Goal: Download file/media

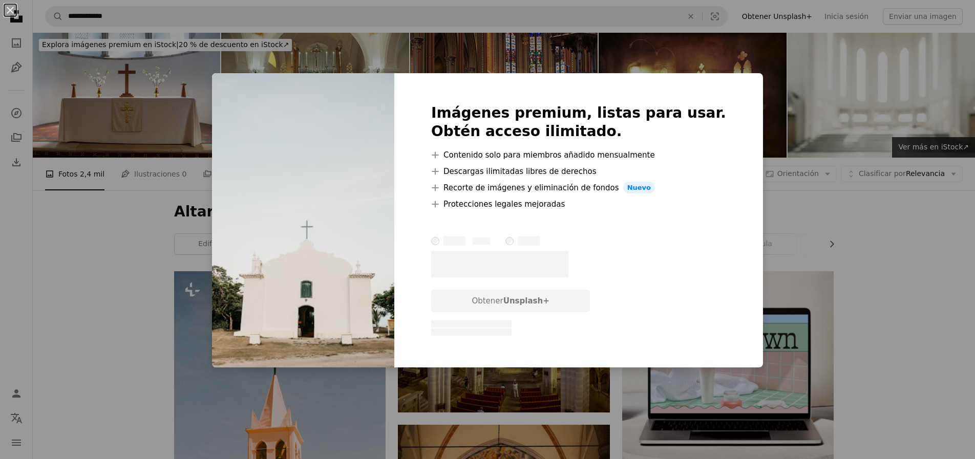
scroll to position [8238, 0]
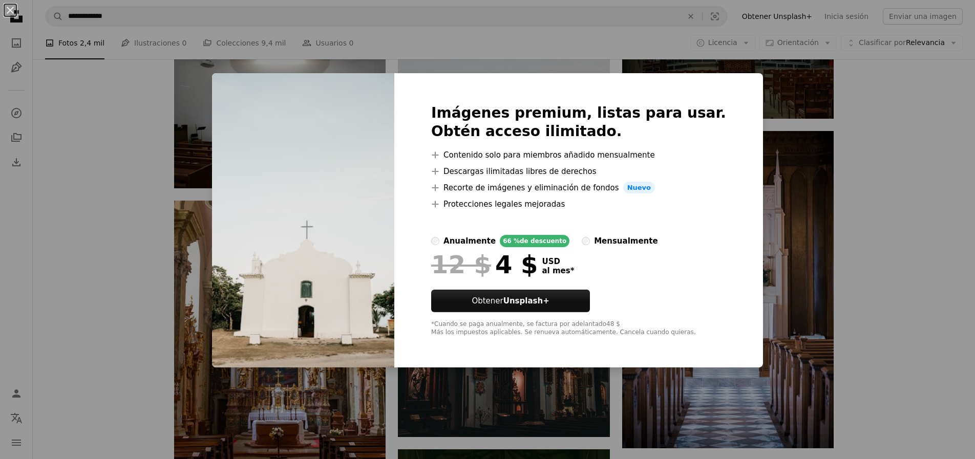
click at [899, 294] on div "An X shape Imágenes premium, listas para usar. Obtén acceso ilimitado. A plus s…" at bounding box center [487, 229] width 975 height 459
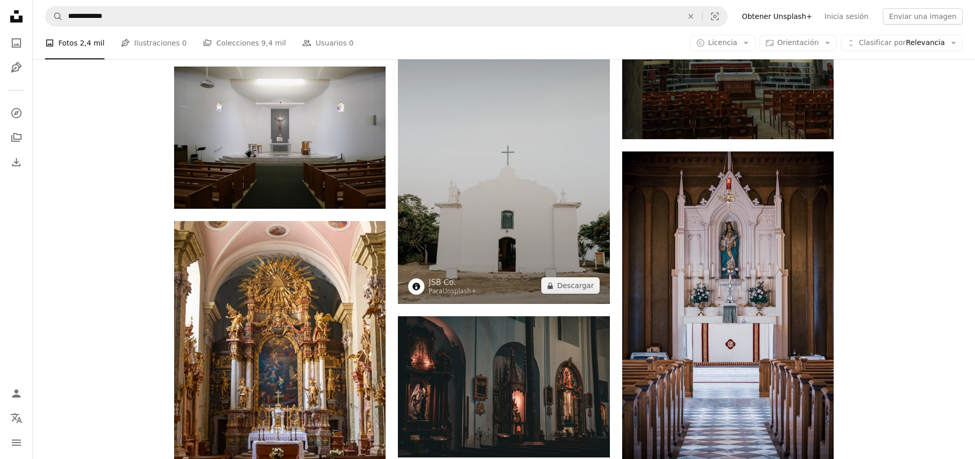
scroll to position [8219, 0]
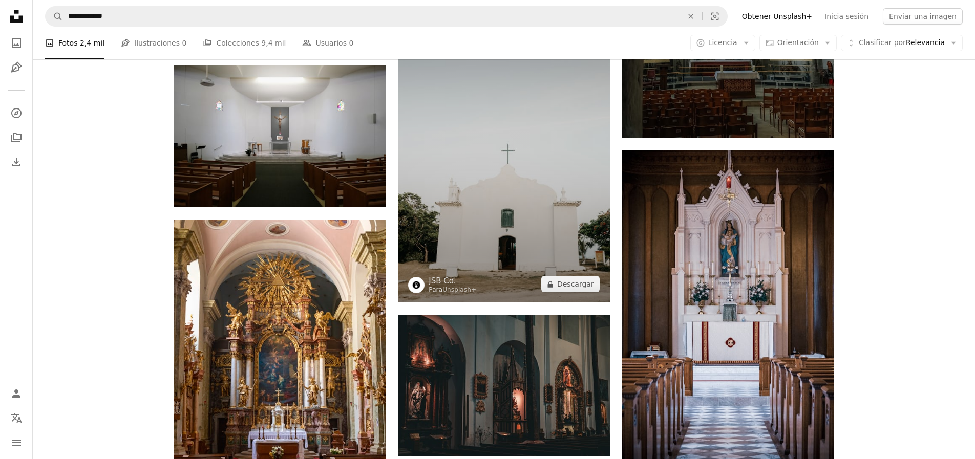
click at [529, 208] on img at bounding box center [503, 143] width 211 height 317
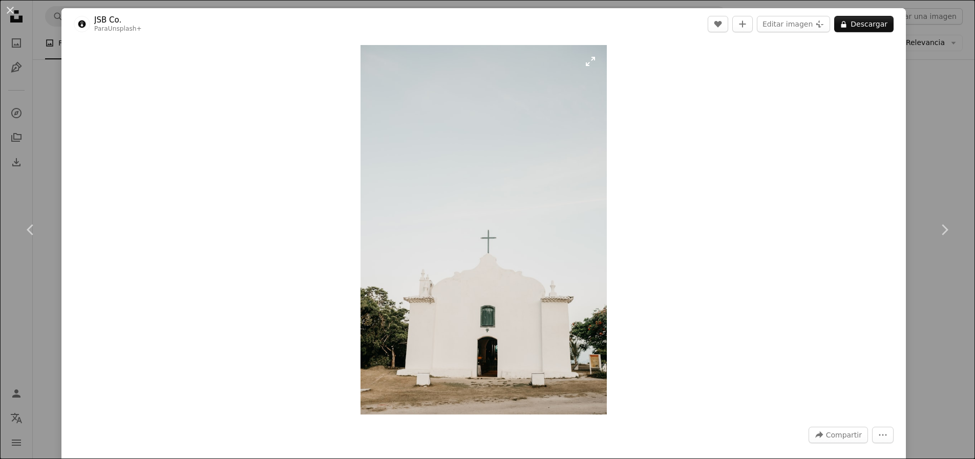
click at [516, 283] on img "Ampliar en esta imagen" at bounding box center [483, 230] width 246 height 370
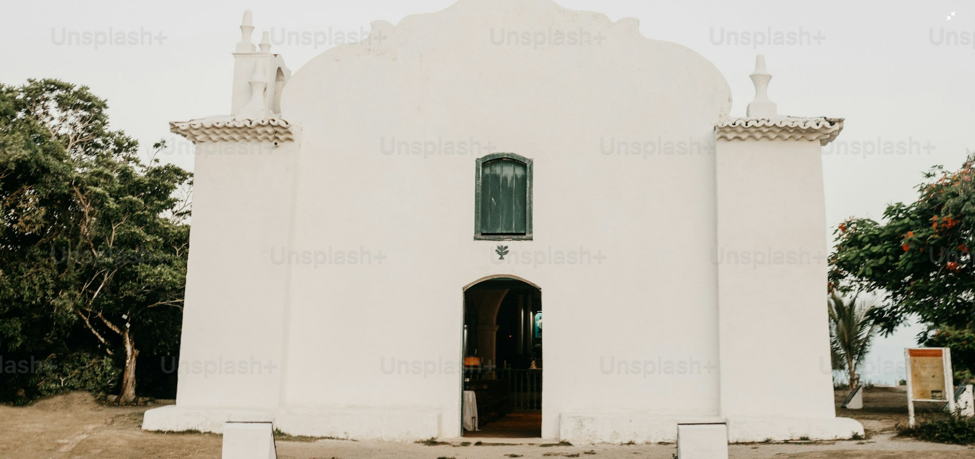
scroll to position [884, 0]
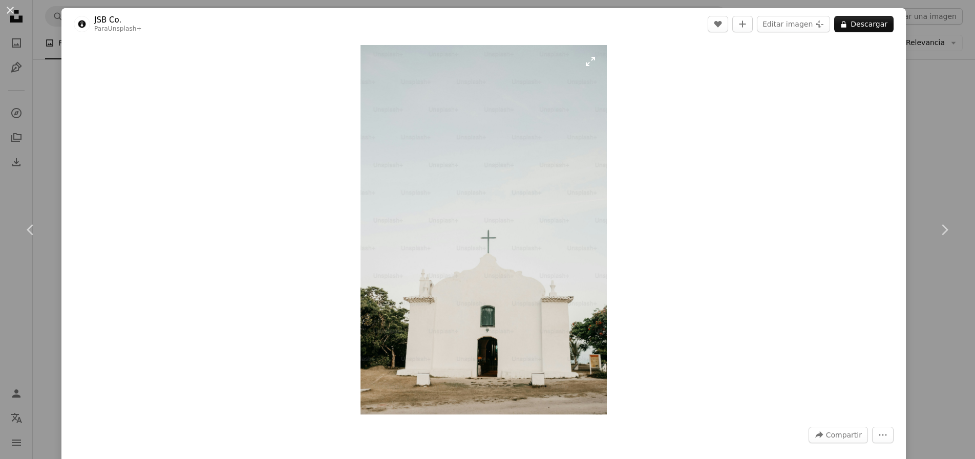
click at [522, 257] on img "Ampliar en esta imagen" at bounding box center [483, 230] width 246 height 370
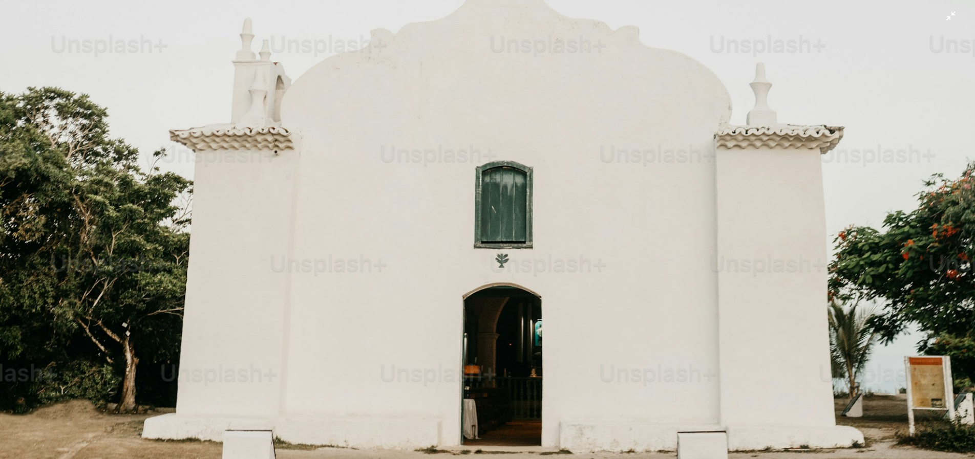
scroll to position [1003, 0]
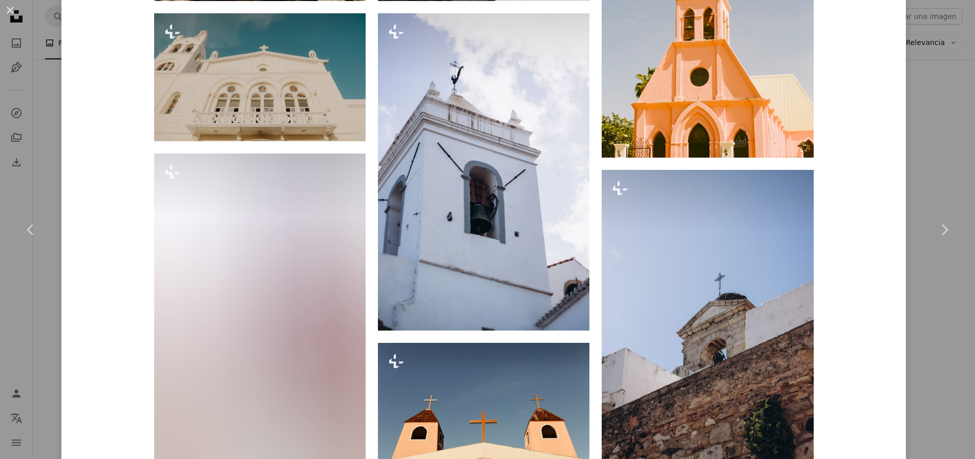
scroll to position [1453, 0]
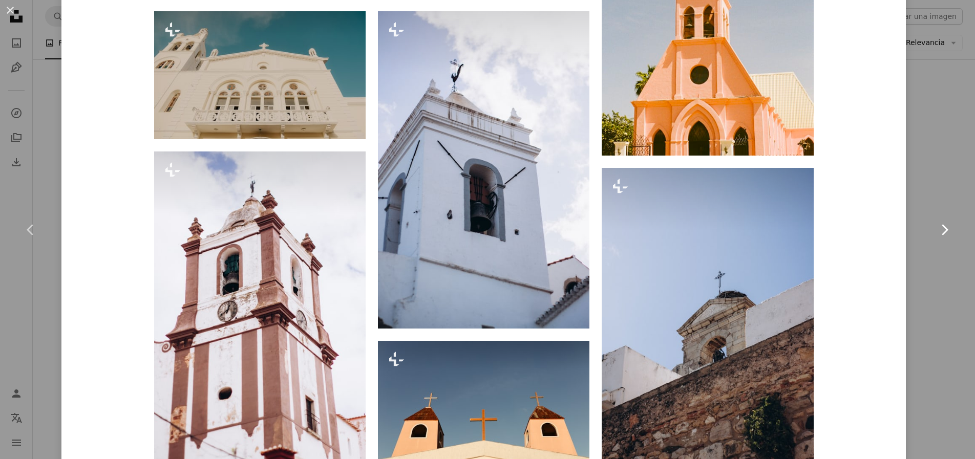
click at [956, 275] on link "Chevron right" at bounding box center [943, 230] width 61 height 98
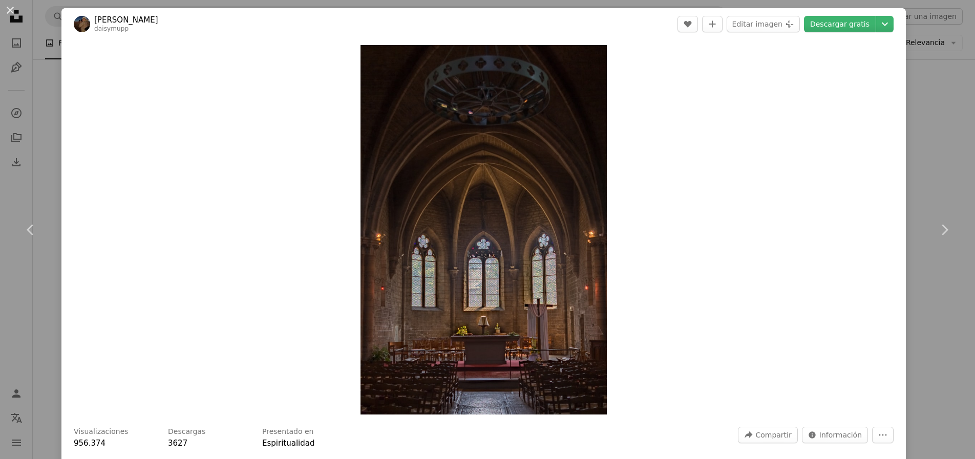
click at [12, 9] on button "An X shape" at bounding box center [10, 10] width 12 height 12
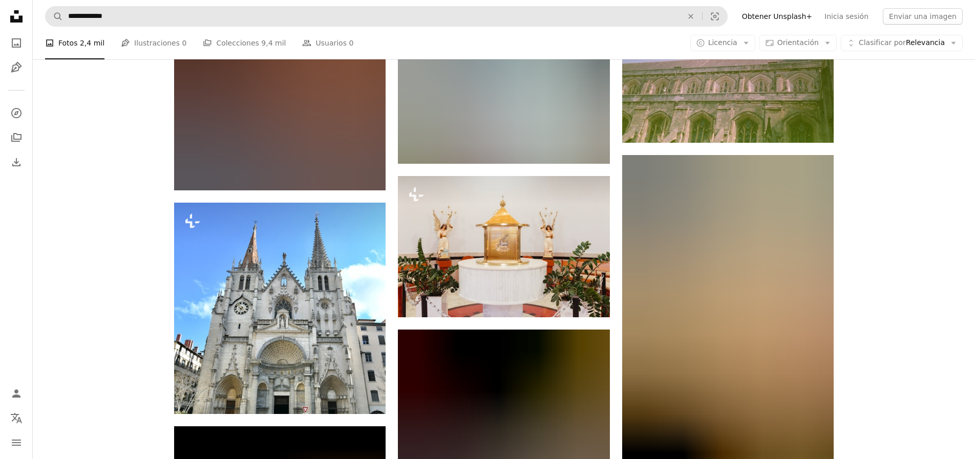
scroll to position [19097, 0]
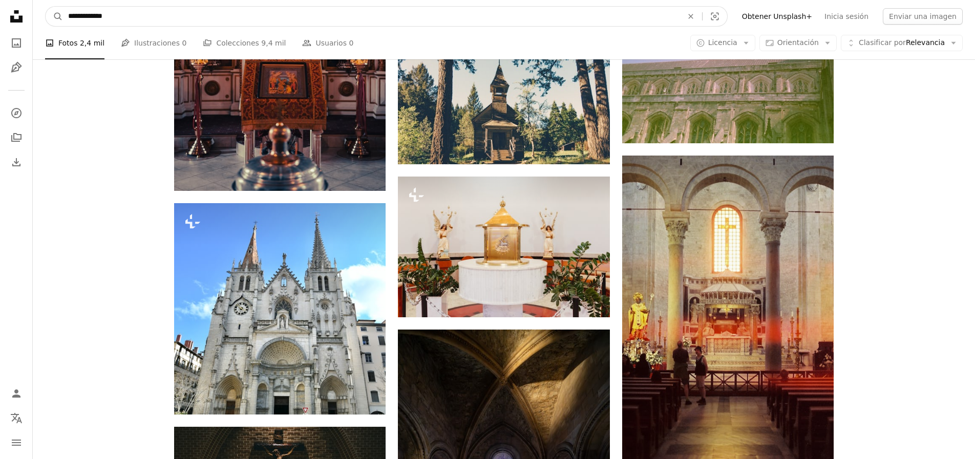
click at [74, 14] on input "**********" at bounding box center [371, 16] width 616 height 19
type input "*********"
click at [46, 7] on button "A magnifying glass" at bounding box center [54, 16] width 17 height 19
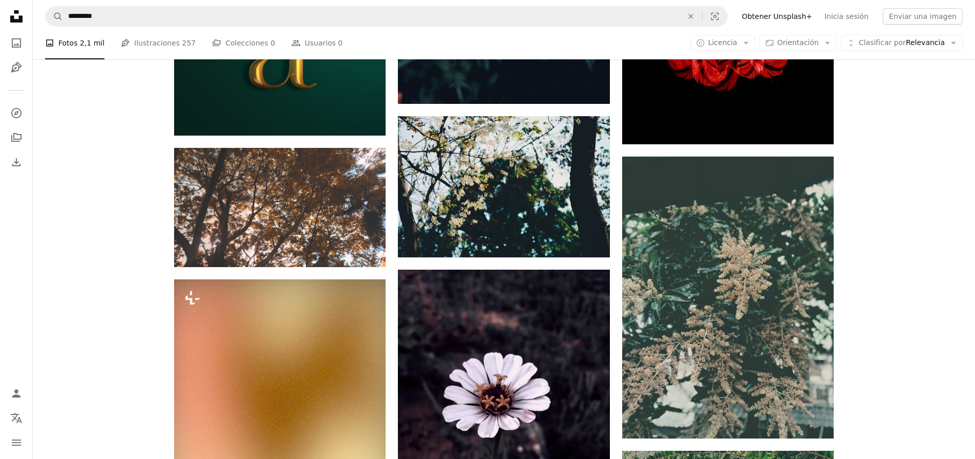
scroll to position [1098, 0]
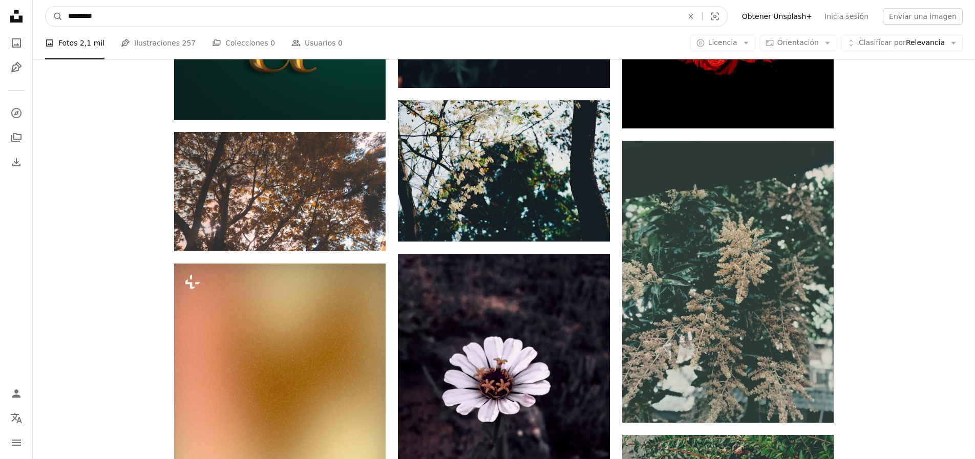
drag, startPoint x: 73, startPoint y: 15, endPoint x: 67, endPoint y: 15, distance: 5.7
click at [67, 15] on input "*********" at bounding box center [371, 16] width 616 height 19
type input "*******"
click button "A magnifying glass" at bounding box center [54, 16] width 17 height 19
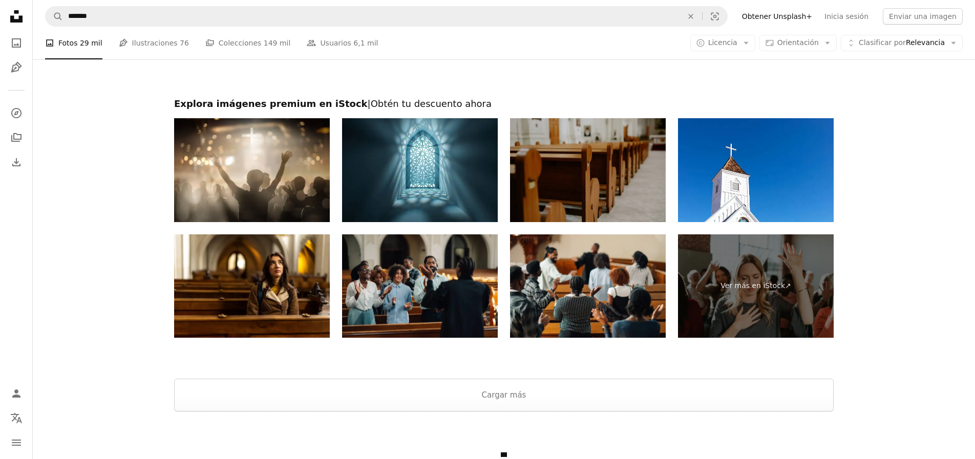
scroll to position [1891, 0]
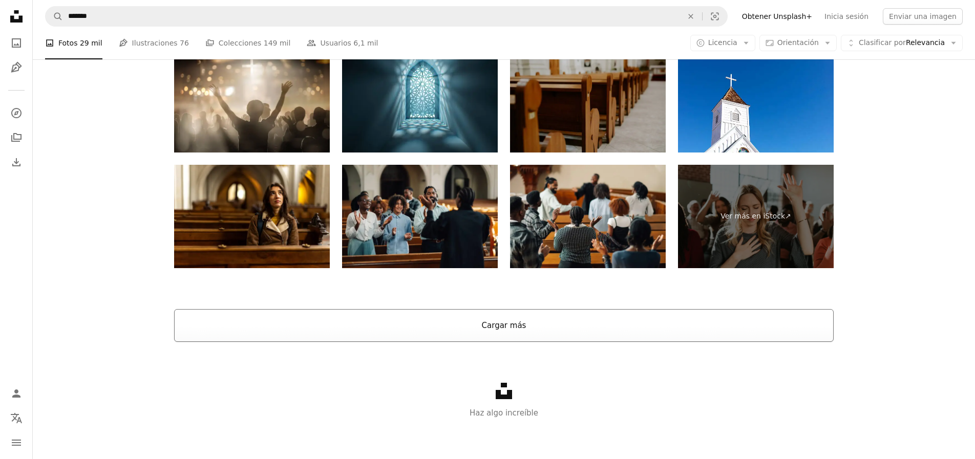
click at [499, 324] on button "Cargar más" at bounding box center [503, 325] width 659 height 33
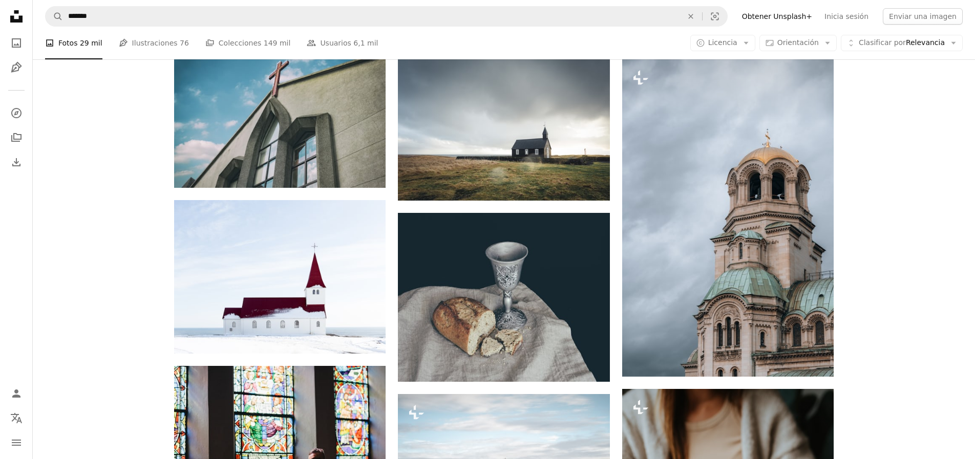
scroll to position [1819, 0]
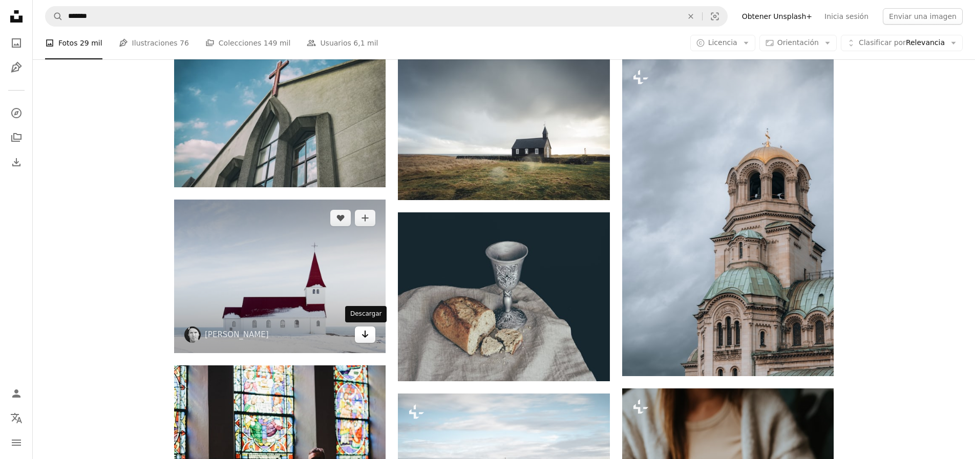
click at [367, 334] on icon "Arrow pointing down" at bounding box center [365, 334] width 8 height 12
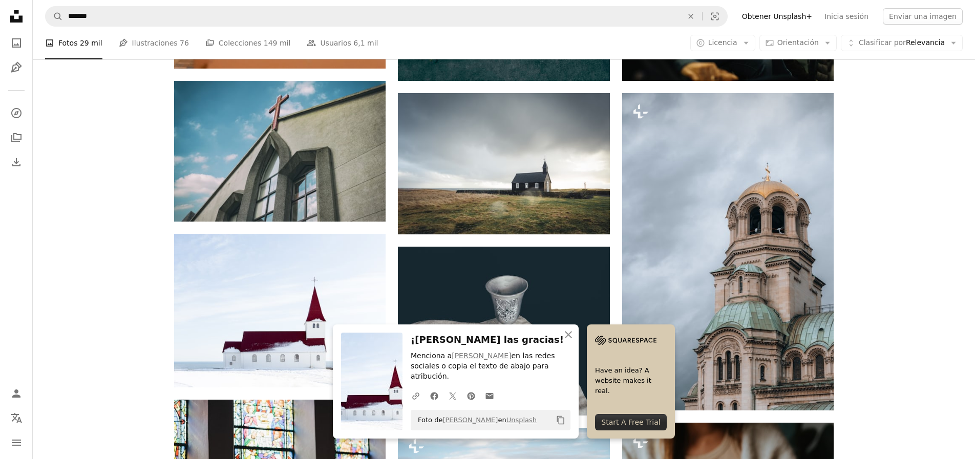
scroll to position [1784, 0]
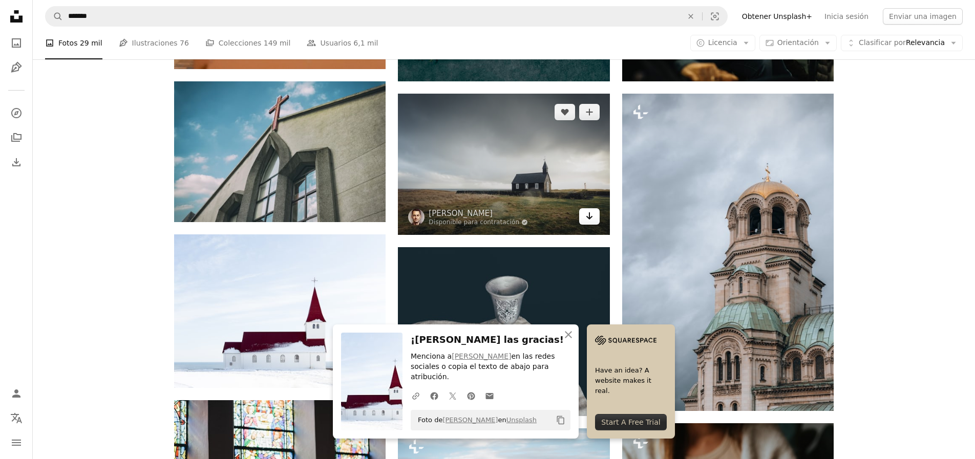
click at [589, 216] on icon "Descargar" at bounding box center [589, 215] width 7 height 7
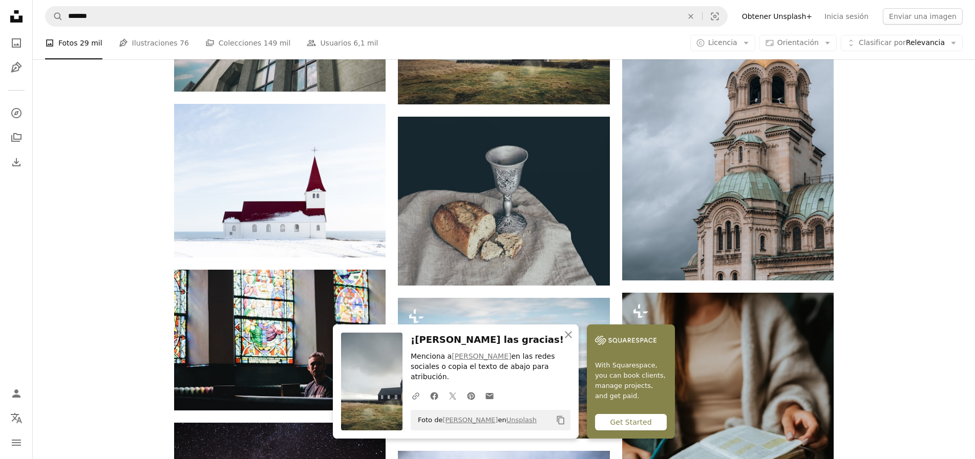
scroll to position [1916, 0]
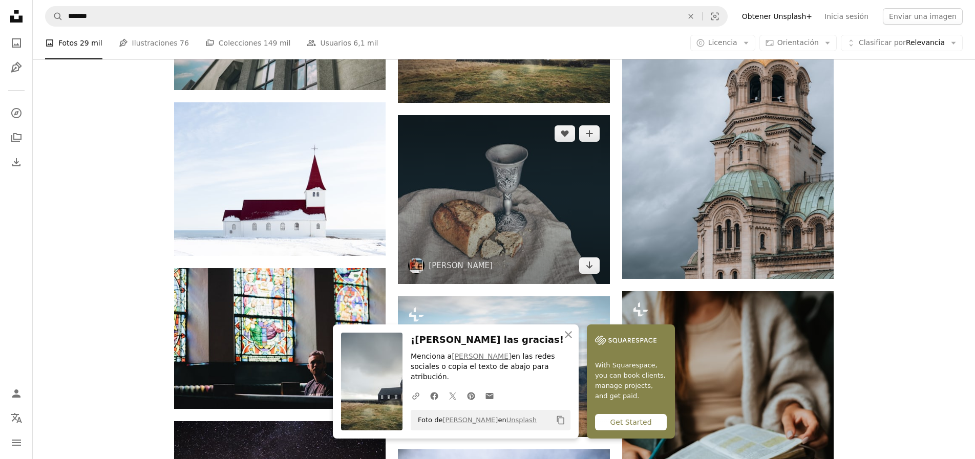
click at [478, 199] on img at bounding box center [503, 199] width 211 height 169
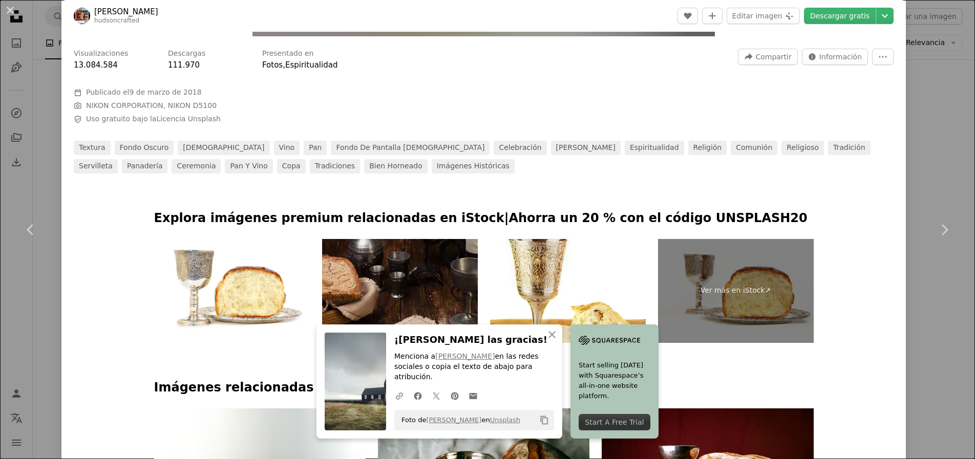
scroll to position [391, 0]
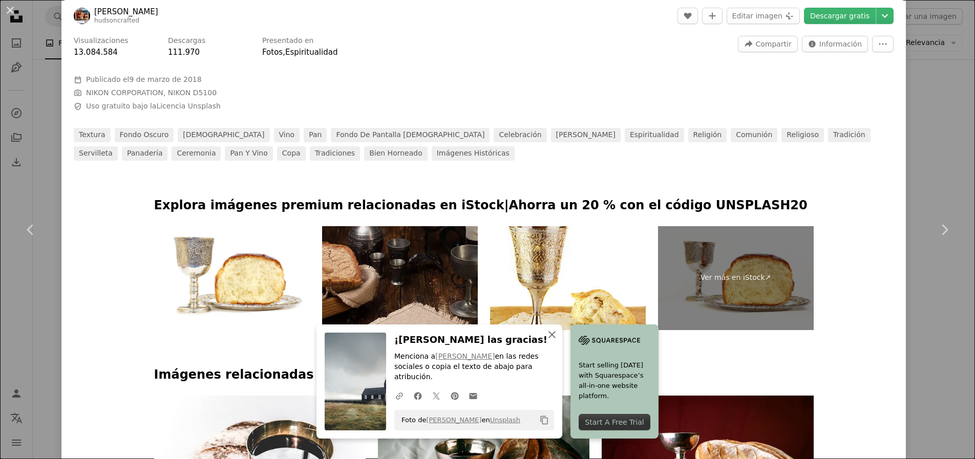
click at [552, 338] on icon "button" at bounding box center [551, 334] width 7 height 7
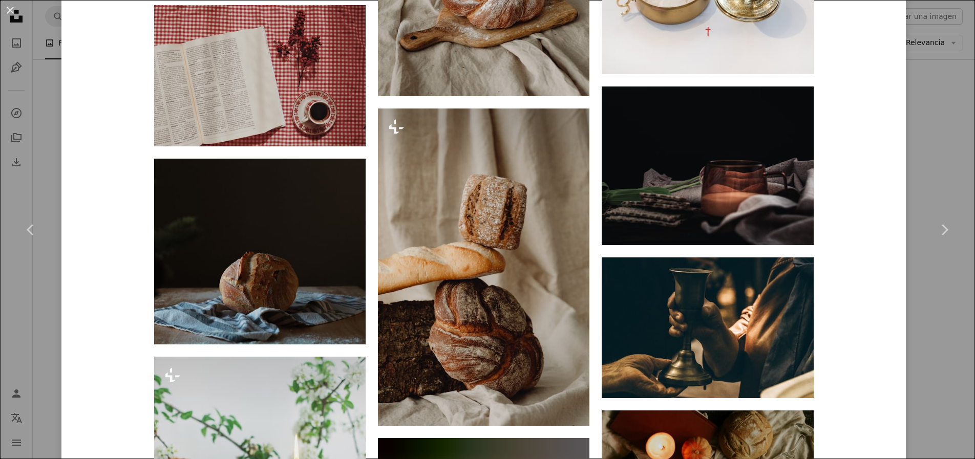
scroll to position [4079, 0]
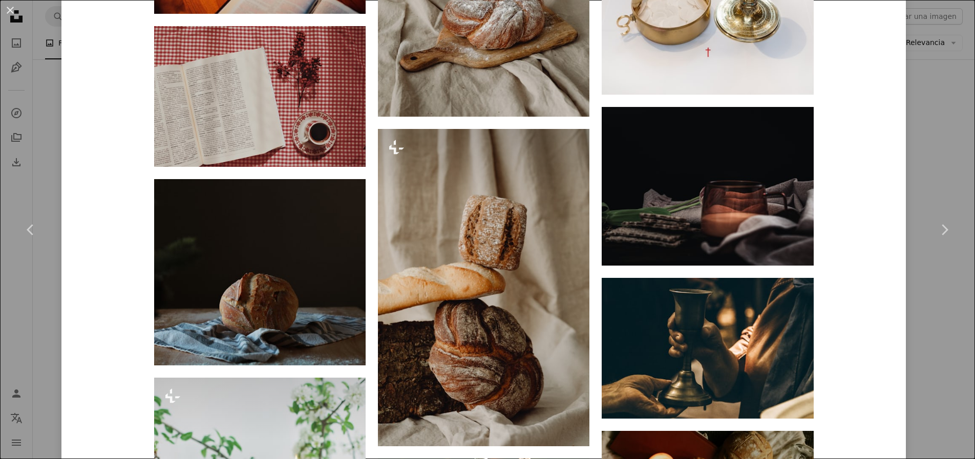
click at [7, 15] on button "An X shape" at bounding box center [10, 10] width 12 height 12
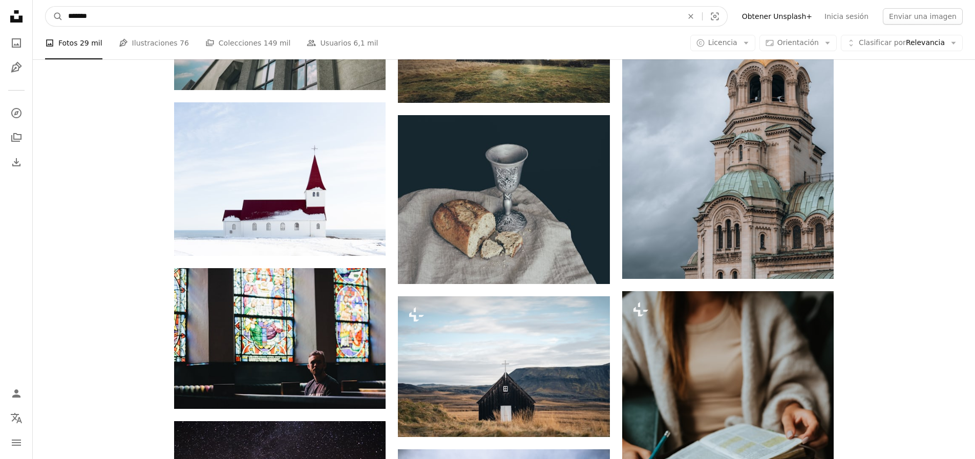
click at [131, 21] on input "*******" at bounding box center [371, 16] width 616 height 19
type input "********"
click at [46, 7] on button "A magnifying glass" at bounding box center [54, 16] width 17 height 19
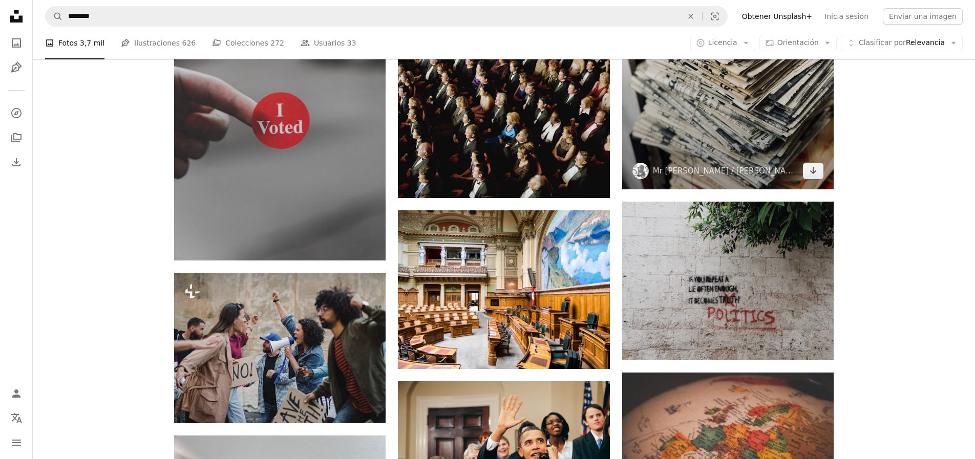
scroll to position [654, 0]
